Goal: Task Accomplishment & Management: Complete application form

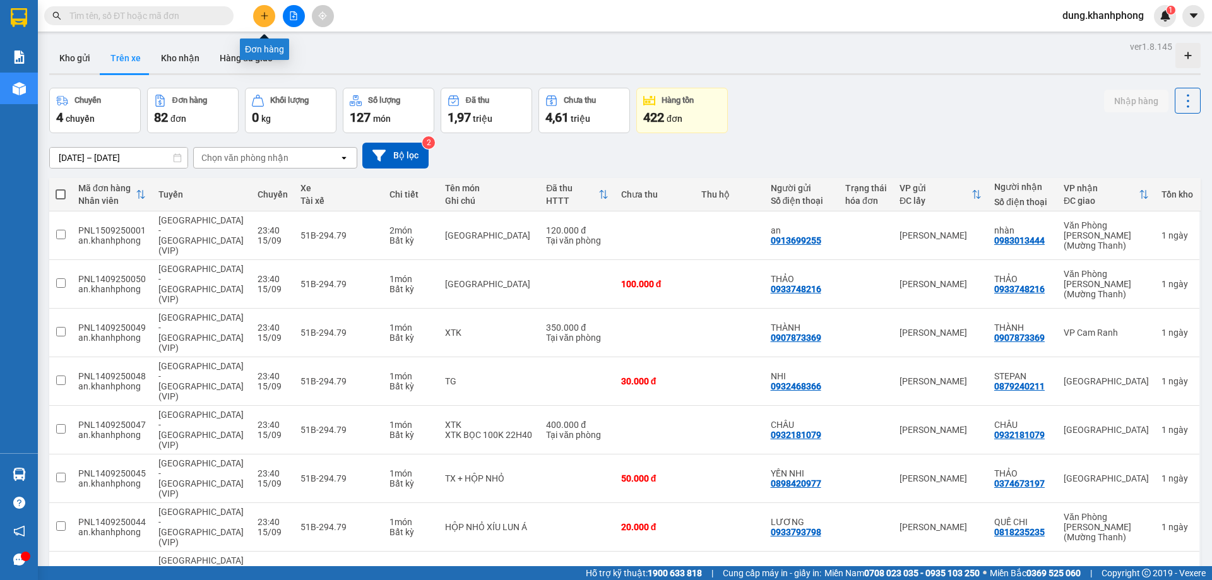
click at [260, 15] on icon "plus" at bounding box center [264, 15] width 9 height 9
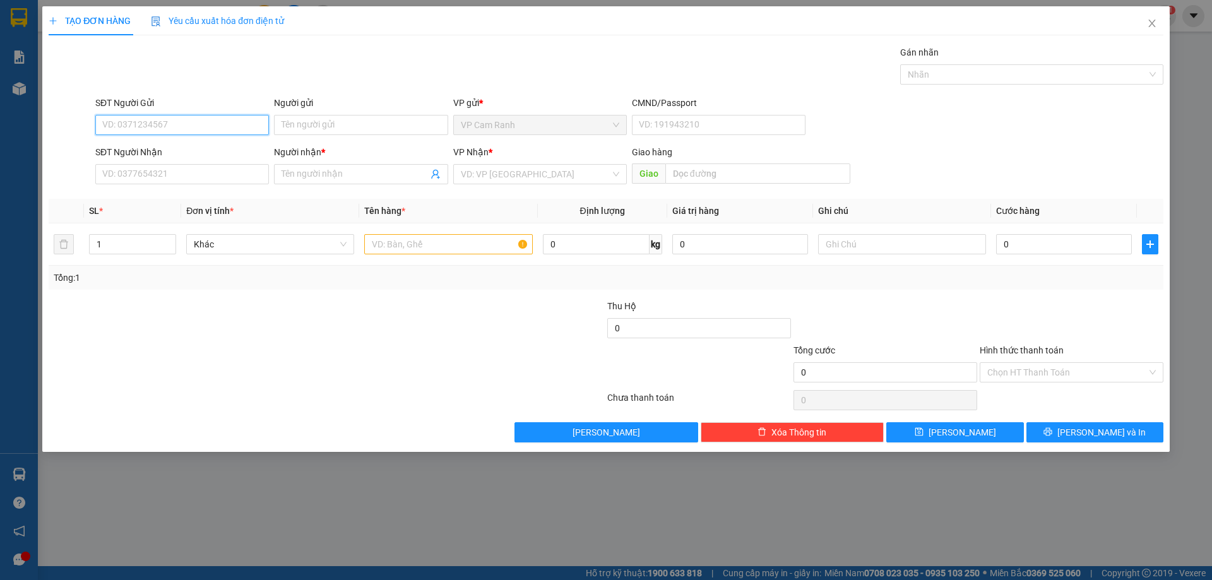
click at [189, 126] on input "SĐT Người Gửi" at bounding box center [182, 125] width 174 height 20
type input "0"
click at [300, 121] on input "Người gửi" at bounding box center [361, 125] width 174 height 20
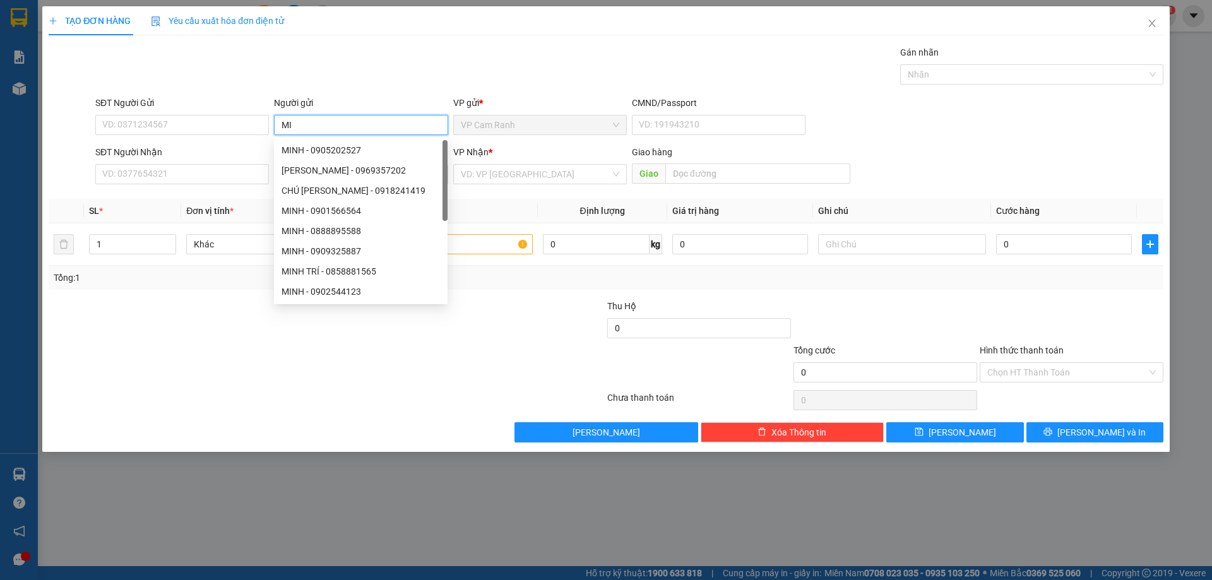
type input "M"
type input "HIỀN"
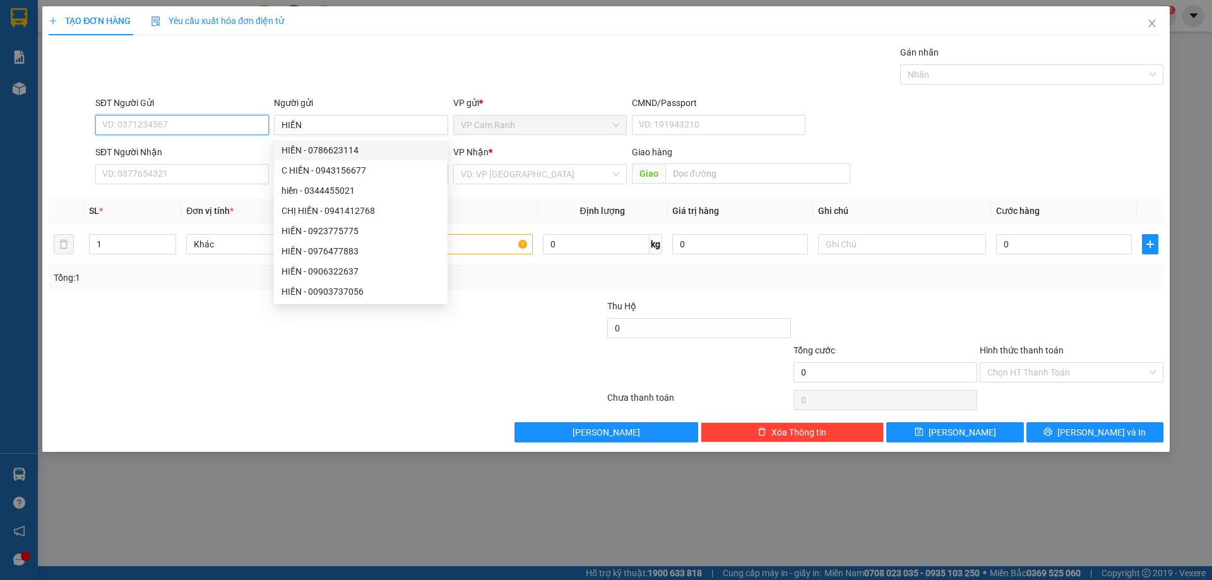
click at [211, 129] on input "SĐT Người Gửi" at bounding box center [182, 125] width 174 height 20
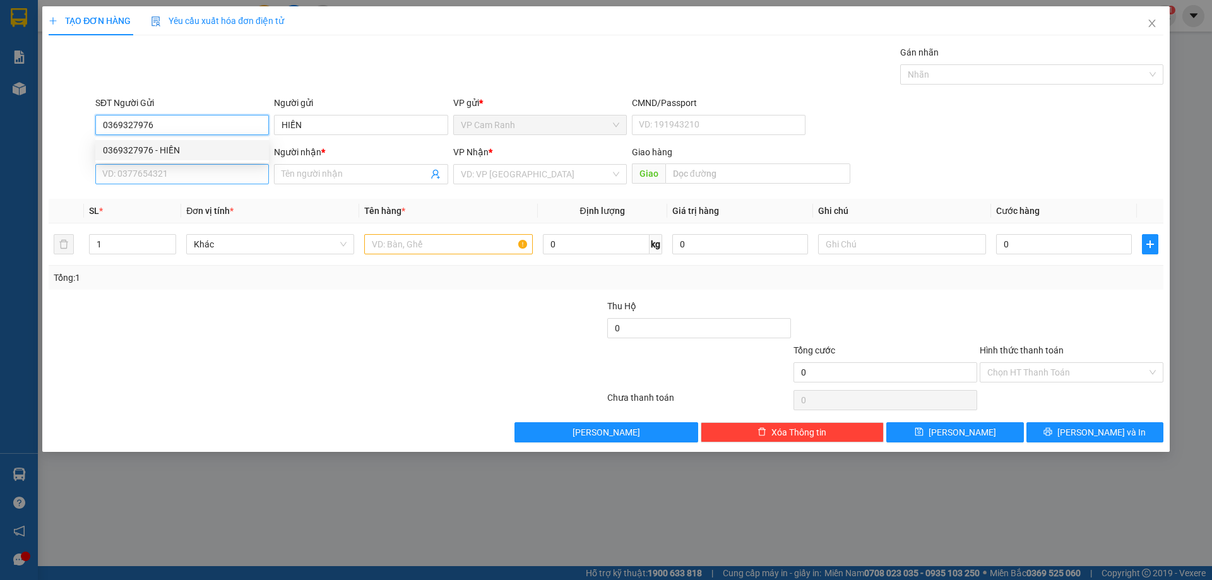
type input "0369327976"
click at [194, 179] on input "SĐT Người Nhận" at bounding box center [182, 174] width 174 height 20
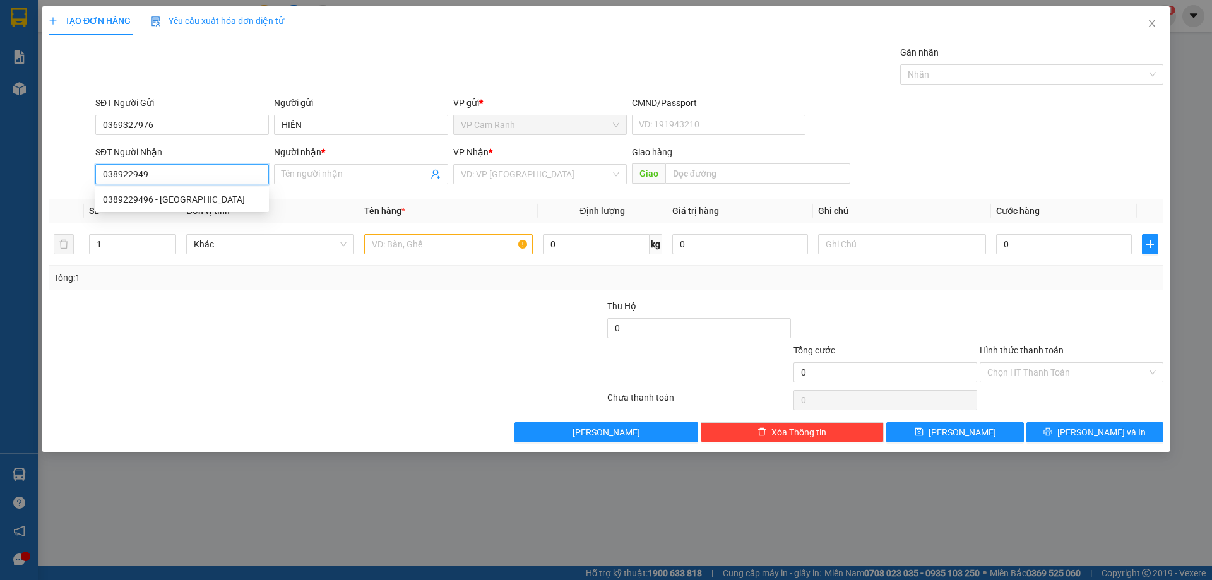
type input "0389229496"
click at [218, 198] on div "0389229496 - [GEOGRAPHIC_DATA]" at bounding box center [182, 200] width 158 height 14
type input "[PERSON_NAME]"
type input "0389229496"
click at [392, 242] on input "text" at bounding box center [448, 244] width 168 height 20
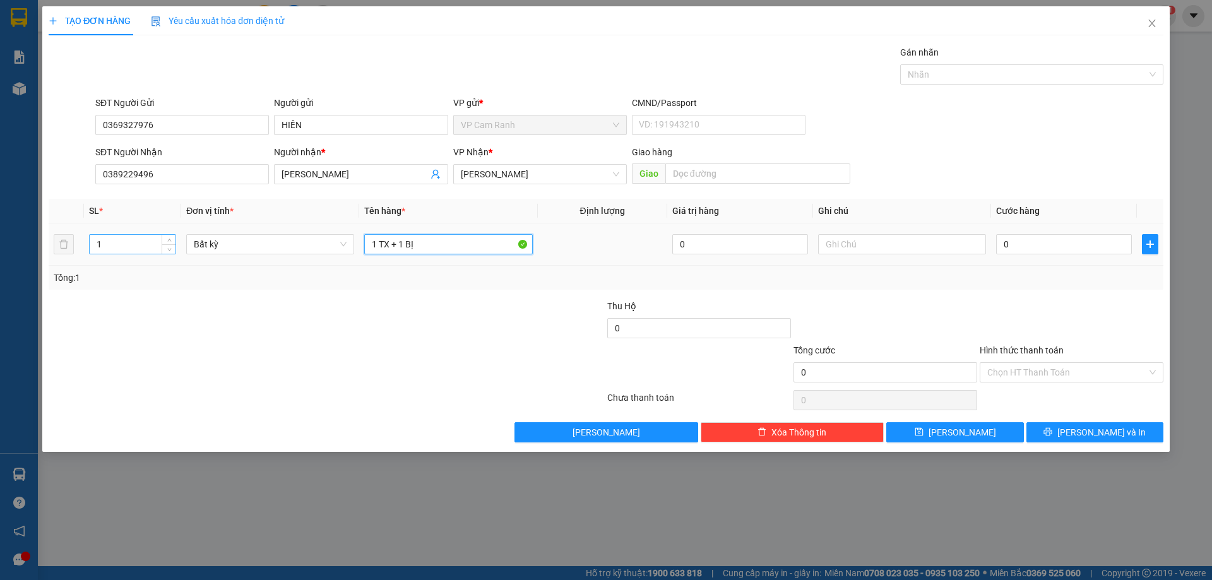
type input "1 TX + 1 BỊ"
click at [114, 246] on input "1" at bounding box center [133, 244] width 86 height 19
type input "2"
click at [401, 364] on div at bounding box center [233, 365] width 372 height 44
click at [460, 246] on input "1 TX + 1 BỊ" at bounding box center [448, 244] width 168 height 20
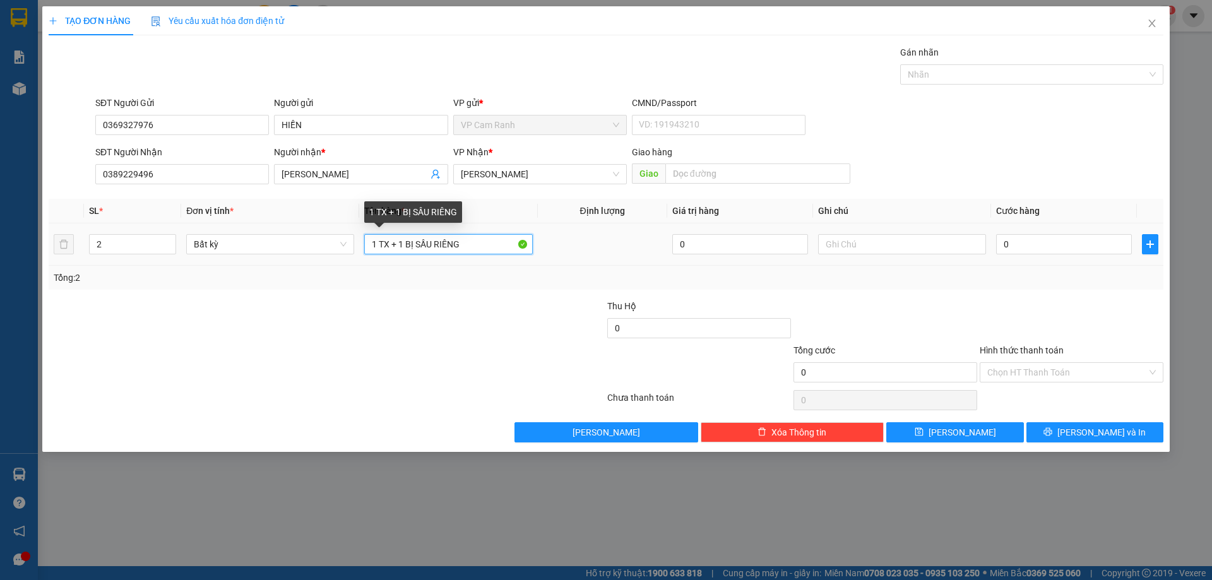
click at [390, 247] on input "1 TX + 1 BỊ SẦU RIÊNG" at bounding box center [448, 244] width 168 height 20
click at [504, 244] on input "1 TX ĐỒ ĂN + 1 BỊ SẦU RIÊNG" at bounding box center [448, 244] width 168 height 20
type input "1 TX ĐỒ ĂN + 1 BỊ SẦU RIÊNG"
click at [417, 319] on div at bounding box center [233, 321] width 372 height 44
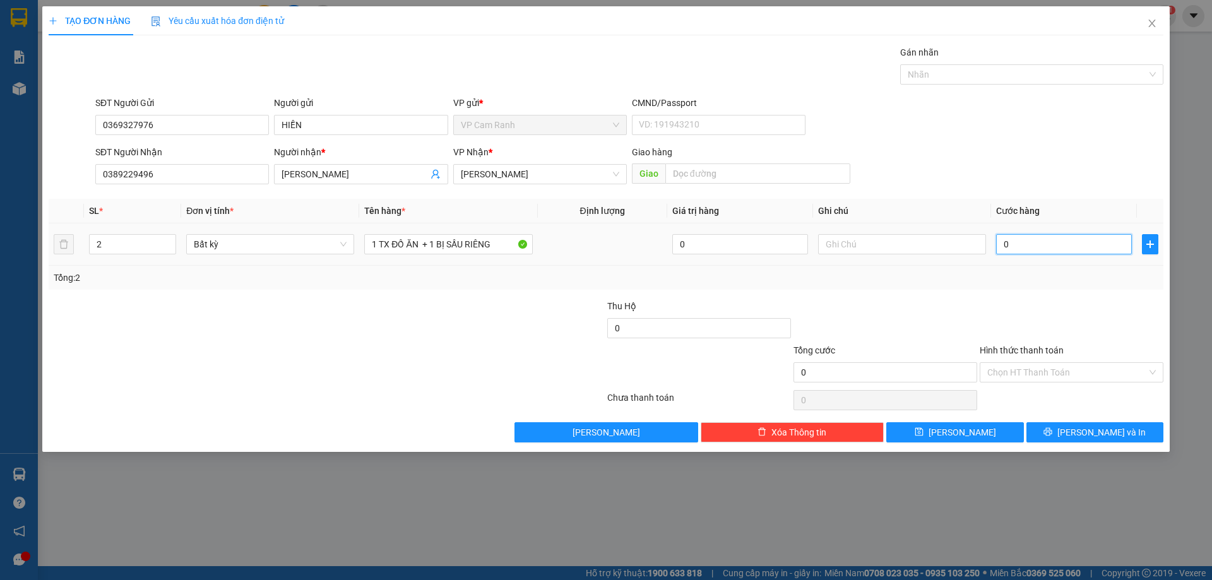
click at [1047, 239] on input "0" at bounding box center [1064, 244] width 136 height 20
type input "8"
type input "80"
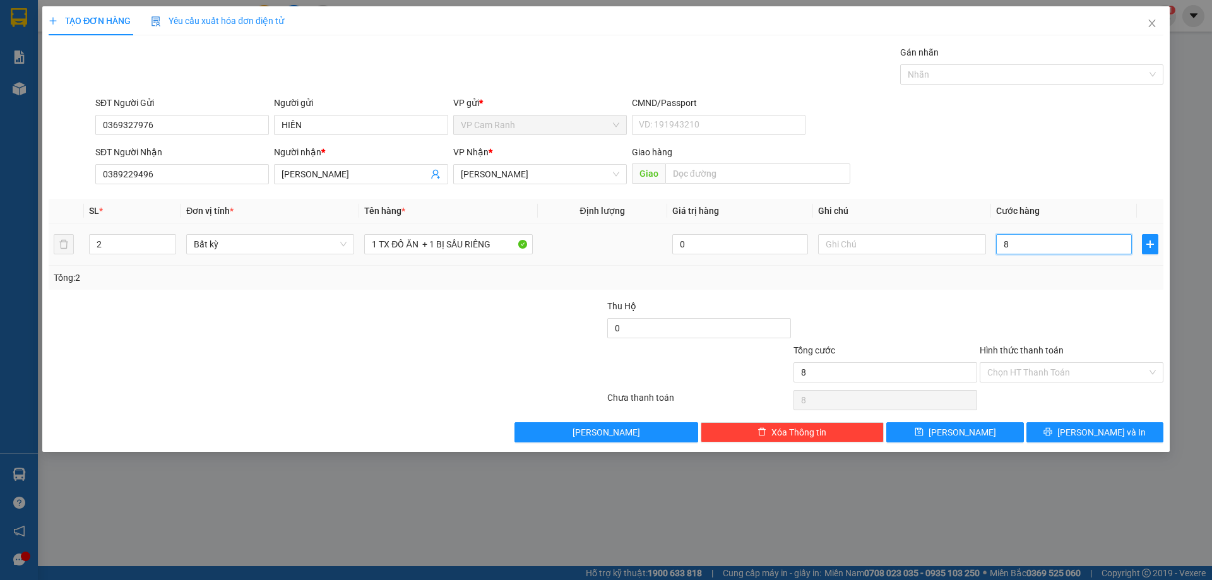
type input "80"
type input "800"
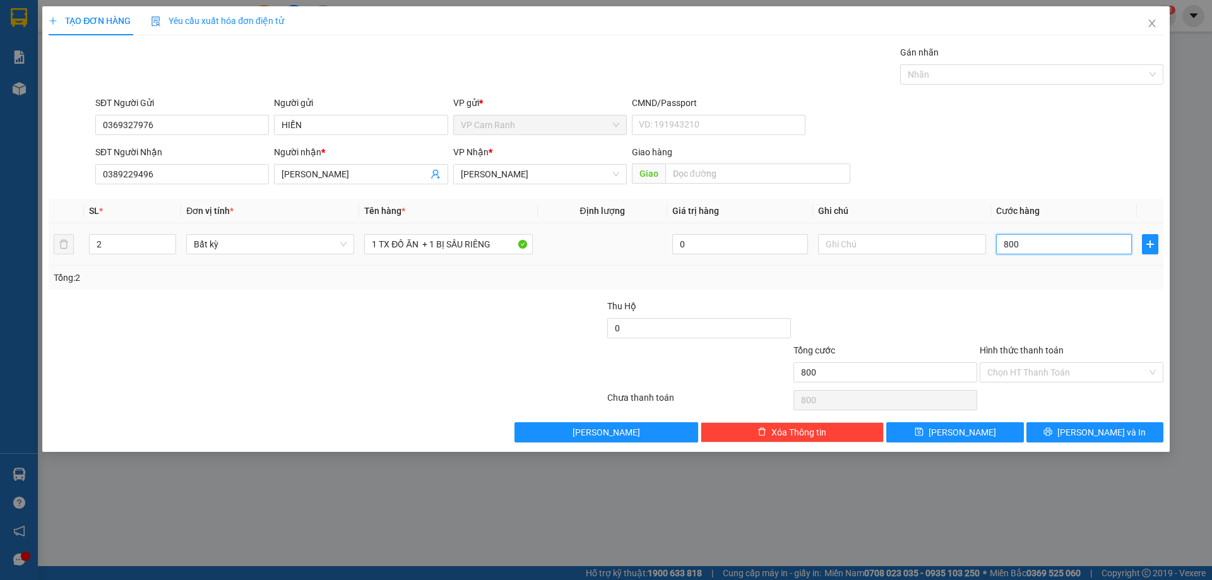
type input "8.000"
type input "80.000"
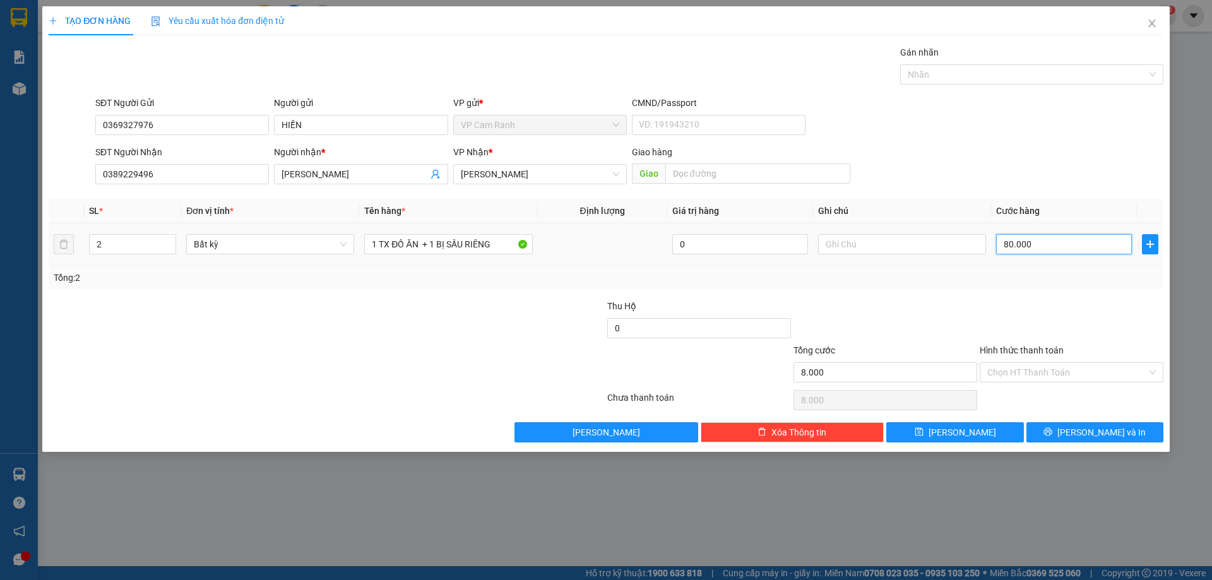
type input "80.000"
drag, startPoint x: 1049, startPoint y: 246, endPoint x: 992, endPoint y: 257, distance: 57.9
click at [992, 257] on td "80.000" at bounding box center [1064, 244] width 146 height 42
click at [1046, 248] on input "80.000" at bounding box center [1064, 244] width 136 height 20
type input "8.000"
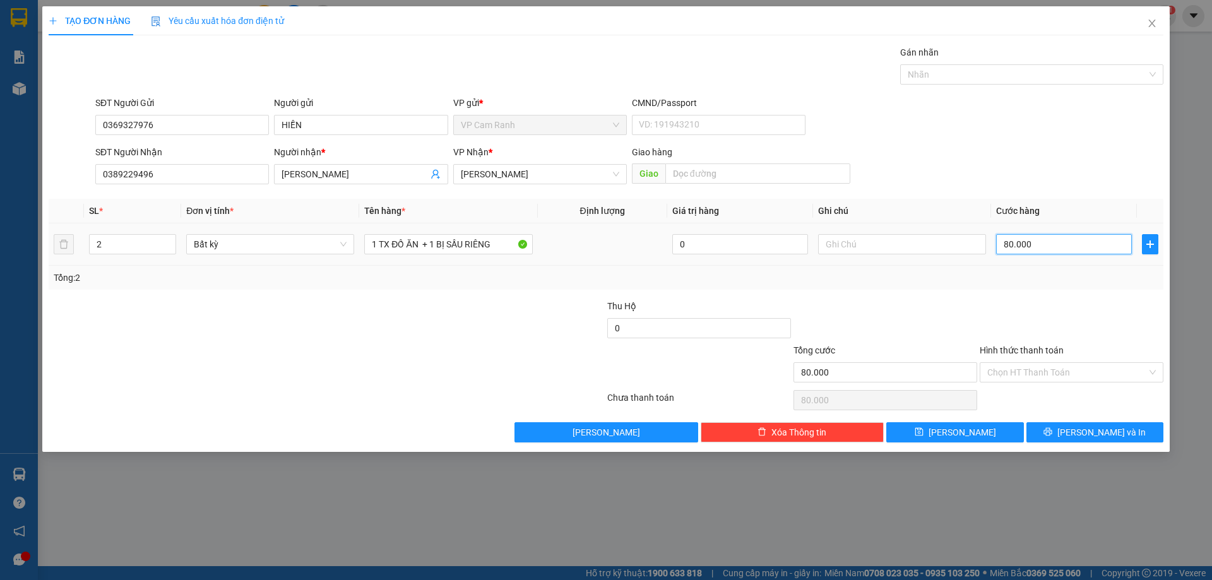
type input "8.000"
type input "800"
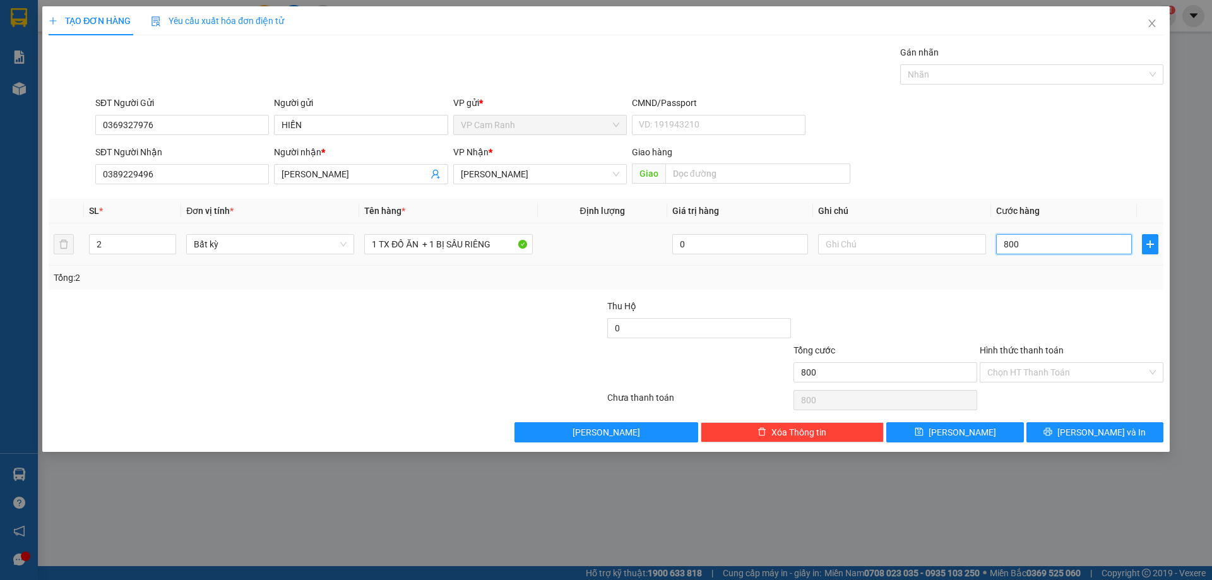
type input "80"
type input "8"
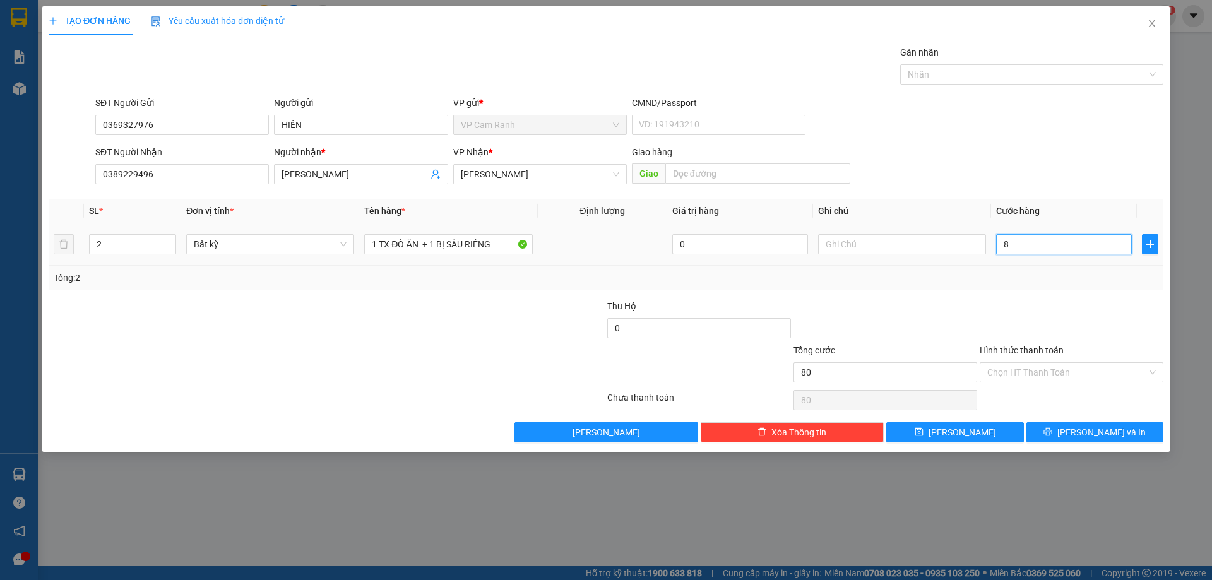
type input "8"
type input "0"
click at [1019, 249] on input "0" at bounding box center [1064, 244] width 136 height 20
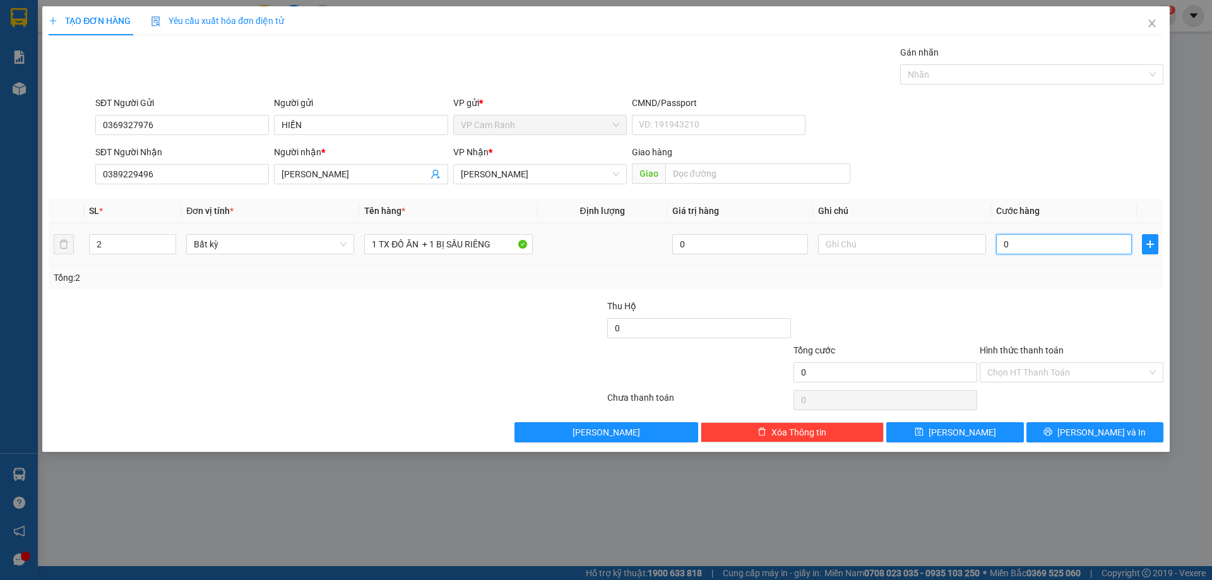
drag, startPoint x: 1019, startPoint y: 249, endPoint x: 993, endPoint y: 242, distance: 27.0
click at [993, 242] on td "0" at bounding box center [1064, 244] width 146 height 42
type input "7"
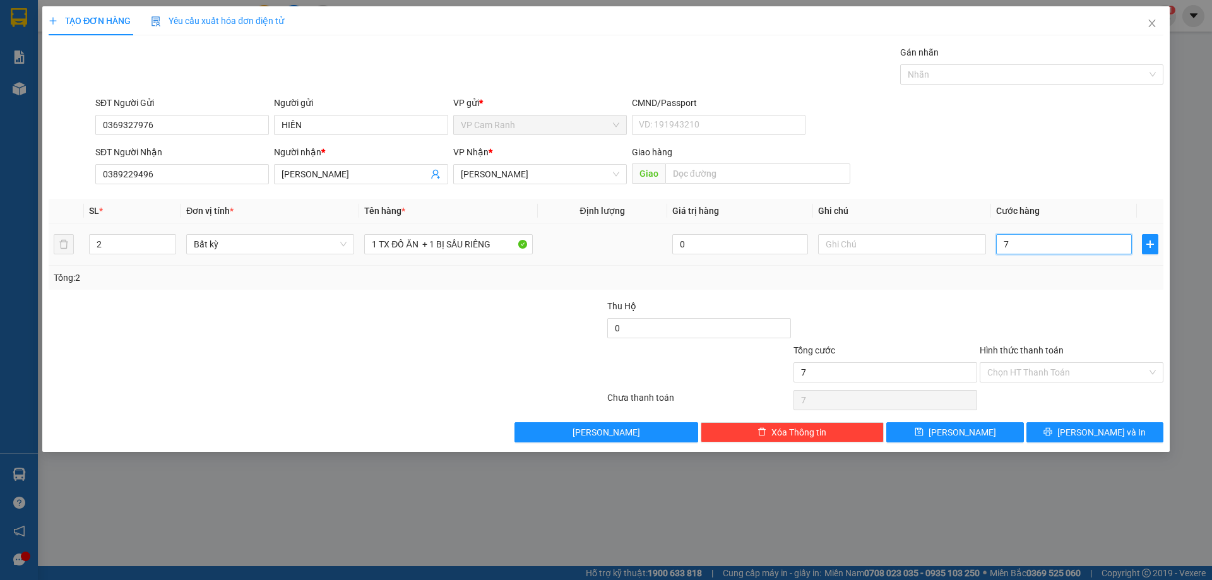
type input "70"
type input "700"
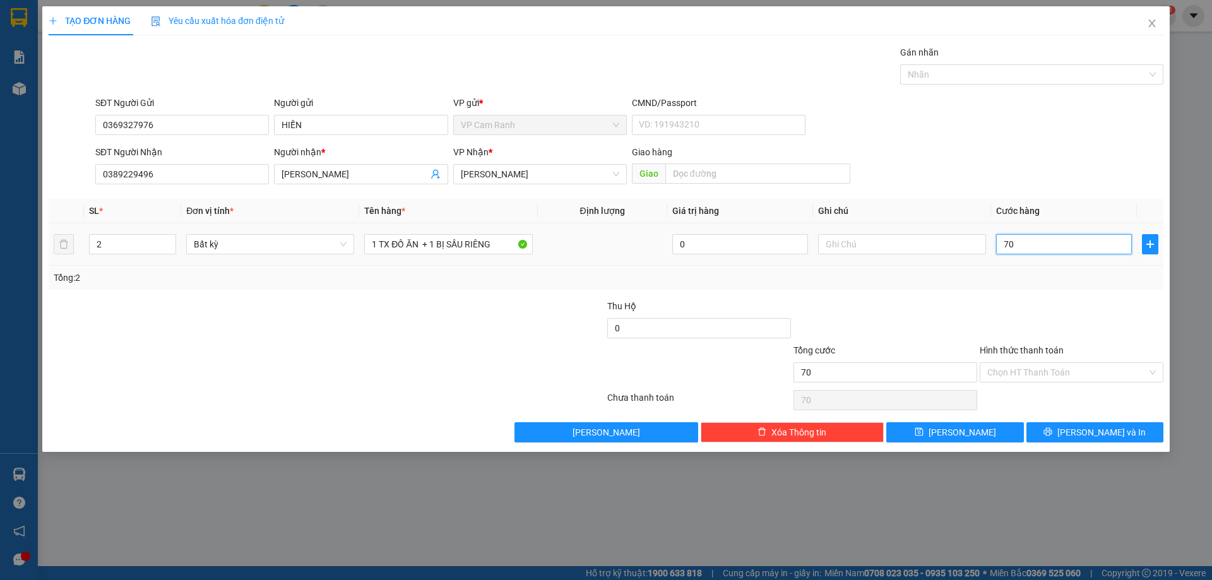
type input "700"
type input "7.000"
type input "70.000"
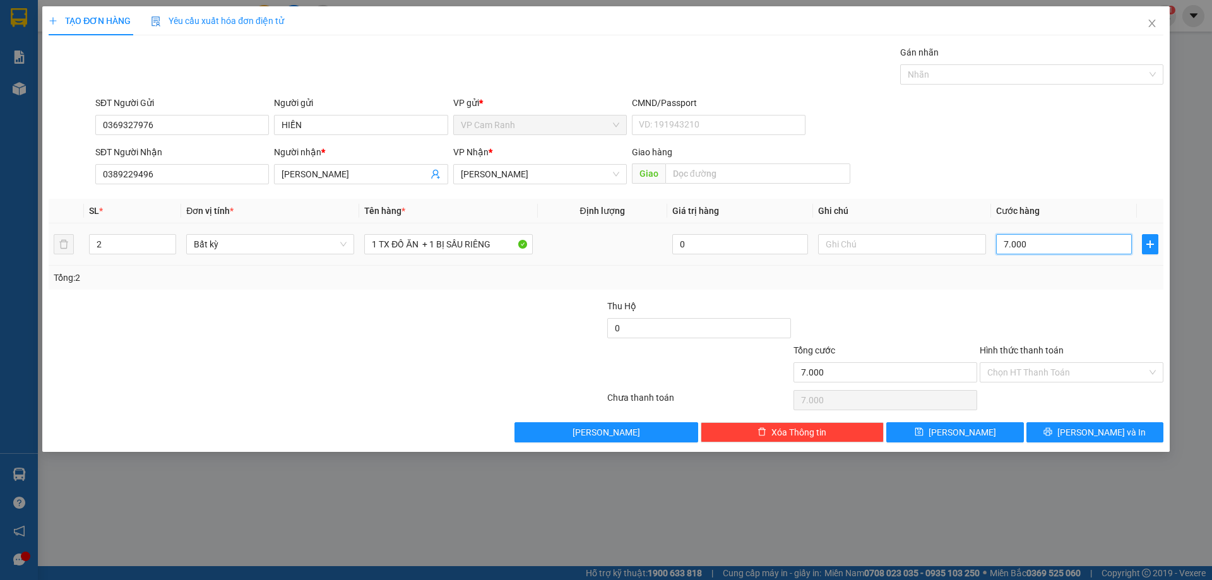
type input "70.000"
click at [922, 295] on div "Transit Pickup Surcharge Ids Transit Deliver Surcharge Ids Transit Deliver Surc…" at bounding box center [606, 243] width 1115 height 397
click at [1050, 273] on div "Tổng: 2" at bounding box center [606, 278] width 1105 height 14
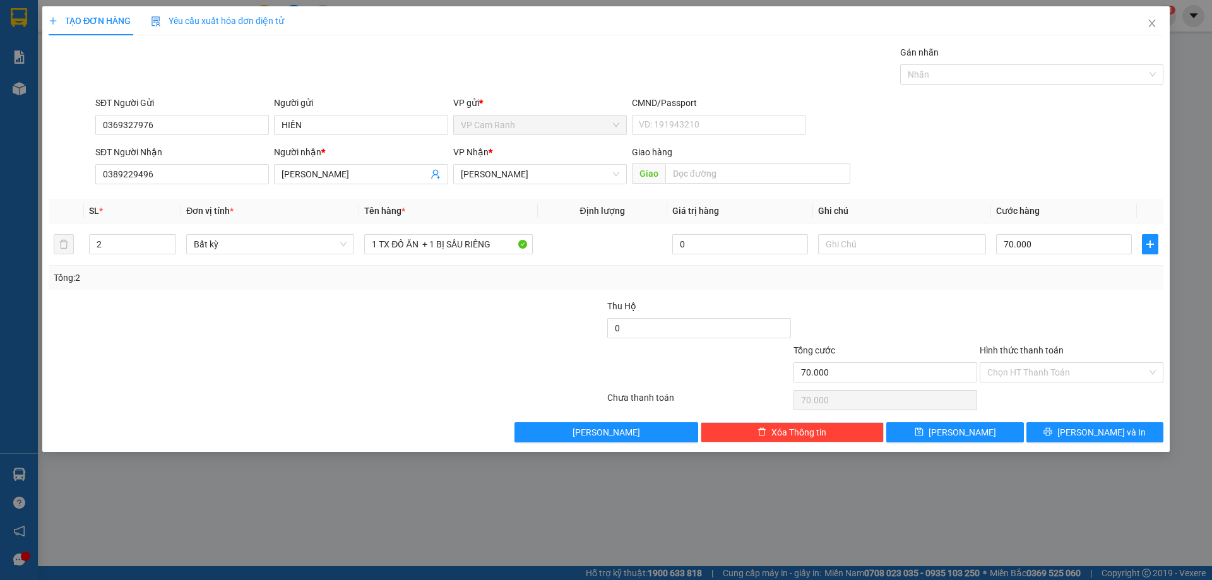
drag, startPoint x: 951, startPoint y: 287, endPoint x: 929, endPoint y: 276, distance: 24.3
click at [949, 285] on div "Tổng: 2" at bounding box center [606, 278] width 1115 height 24
click at [1049, 371] on input "Hình thức thanh toán" at bounding box center [1067, 372] width 160 height 19
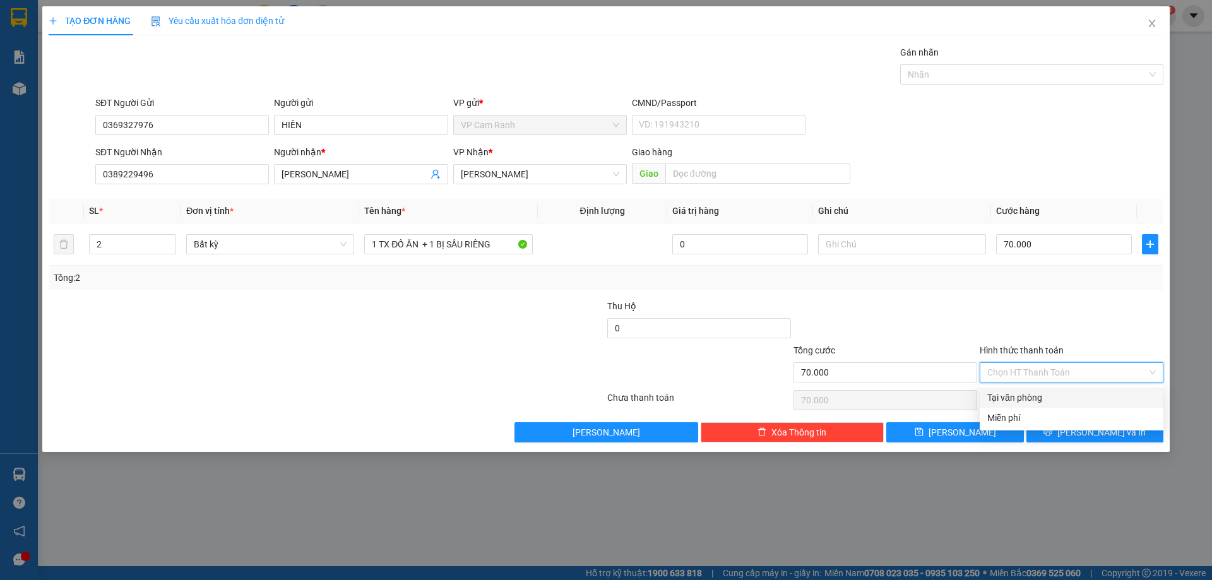
click at [1059, 399] on div "Tại văn phòng" at bounding box center [1071, 398] width 169 height 14
type input "0"
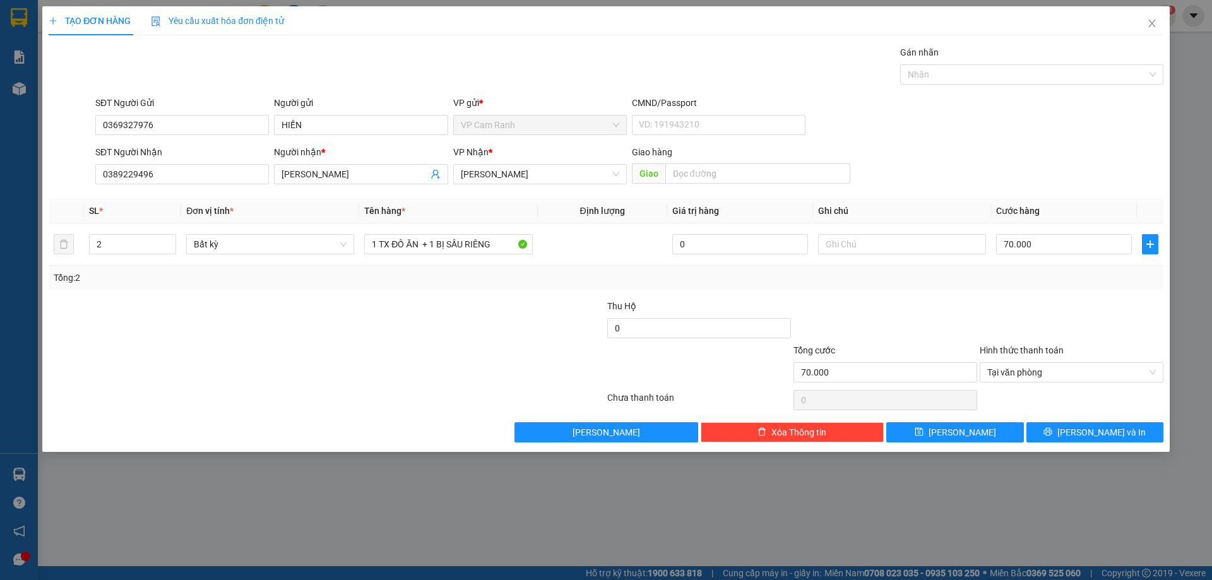
click at [942, 298] on div "Transit Pickup Surcharge Ids Transit Deliver Surcharge Ids Transit Deliver Surc…" at bounding box center [606, 243] width 1115 height 397
click at [1092, 432] on span "[PERSON_NAME] và In" at bounding box center [1101, 432] width 88 height 14
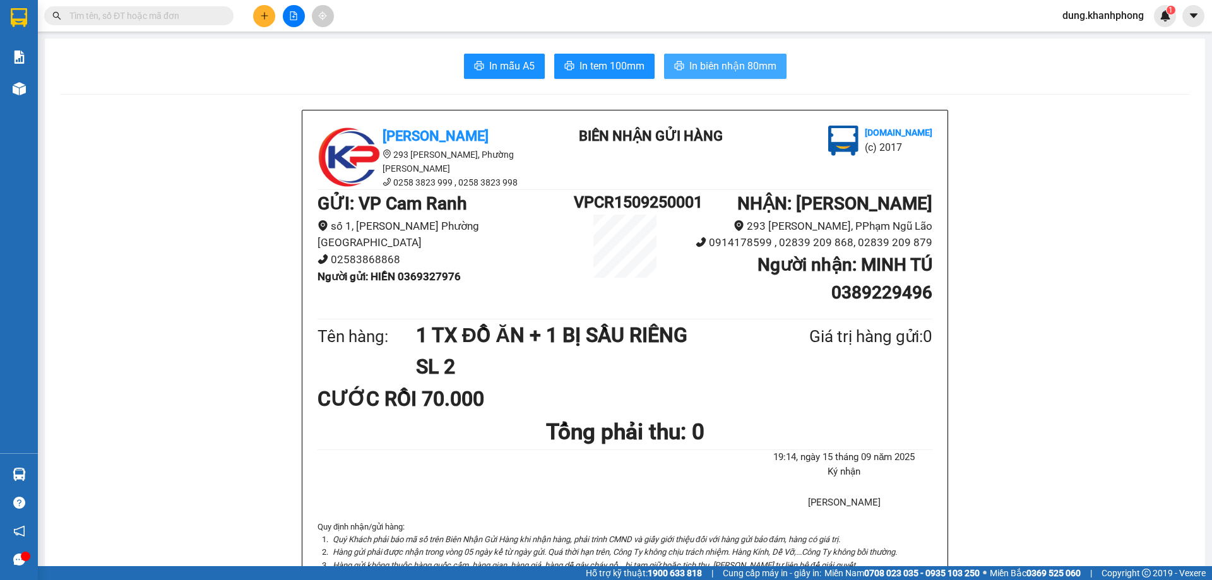
click at [713, 69] on span "In biên nhận 80mm" at bounding box center [732, 66] width 87 height 16
click at [503, 66] on span "In mẫu A5" at bounding box center [511, 66] width 45 height 16
click at [504, 67] on span "In mẫu A5" at bounding box center [511, 66] width 45 height 16
click at [500, 68] on span "In mẫu A5" at bounding box center [511, 66] width 45 height 16
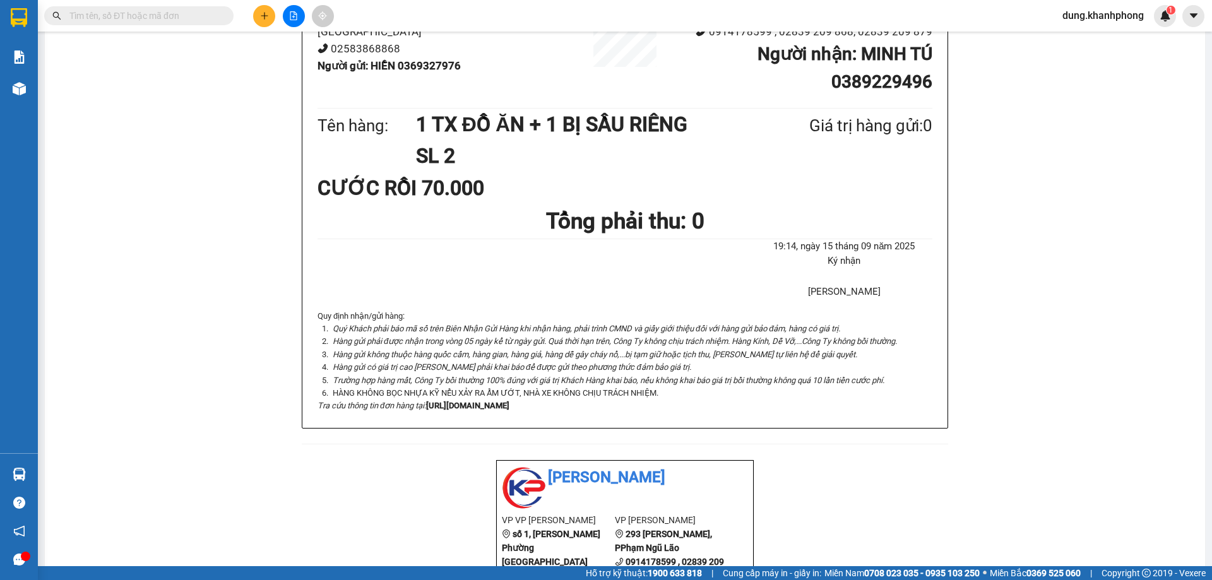
scroll to position [189, 0]
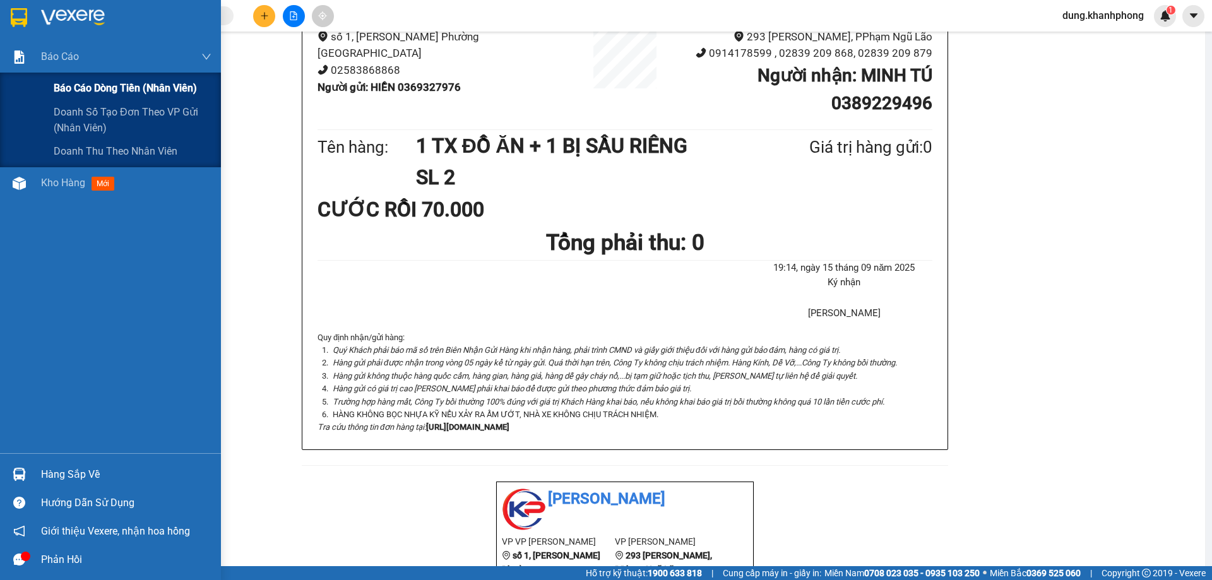
click at [80, 84] on span "Báo cáo dòng tiền (nhân viên)" at bounding box center [125, 88] width 143 height 16
